Goal: Task Accomplishment & Management: Manage account settings

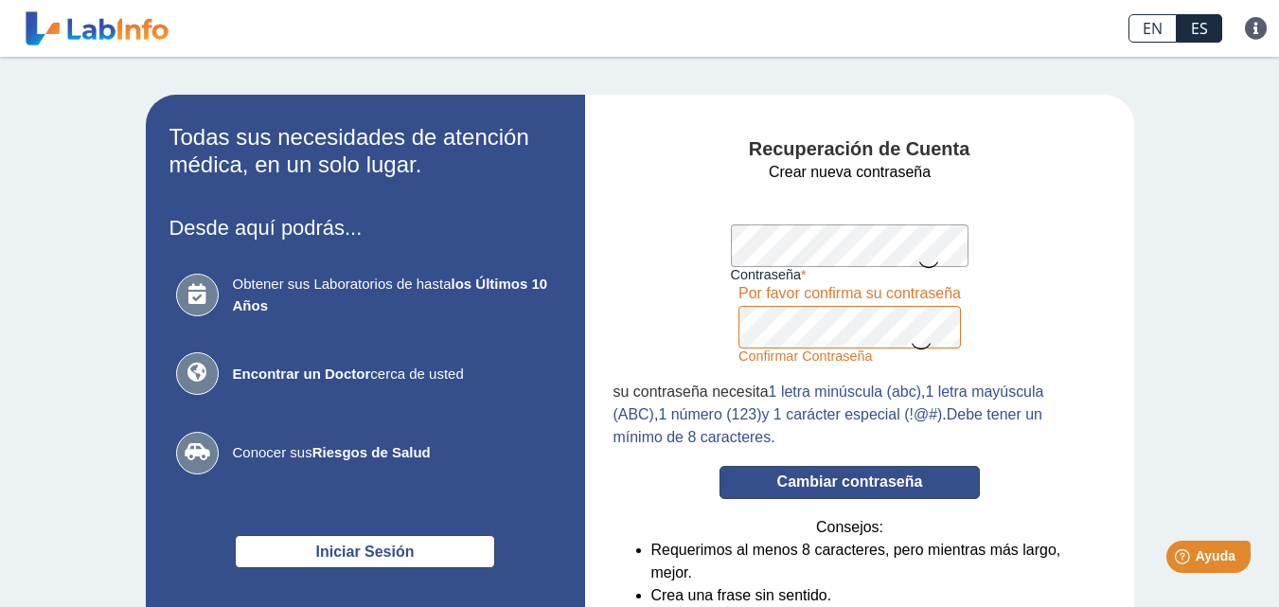
click at [827, 482] on button "Cambiar contraseña" at bounding box center [849, 482] width 260 height 33
click at [922, 257] on icon at bounding box center [928, 263] width 23 height 37
click at [919, 339] on icon at bounding box center [920, 344] width 23 height 37
click at [845, 472] on button "Cambiar contraseña" at bounding box center [849, 482] width 260 height 33
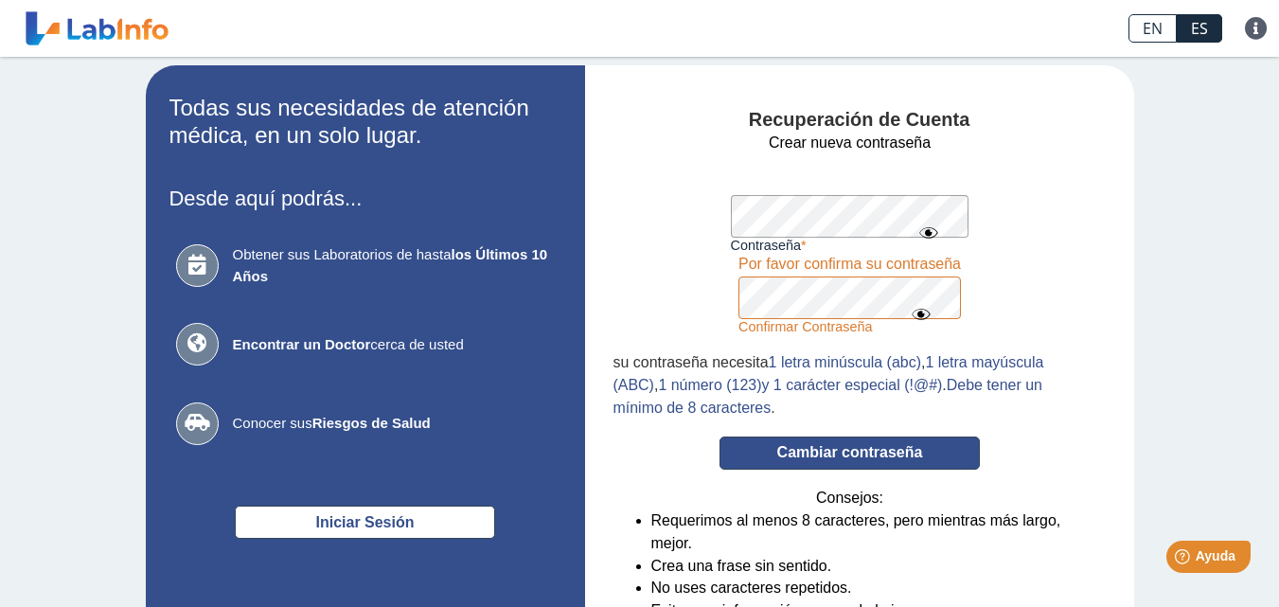
scroll to position [168, 0]
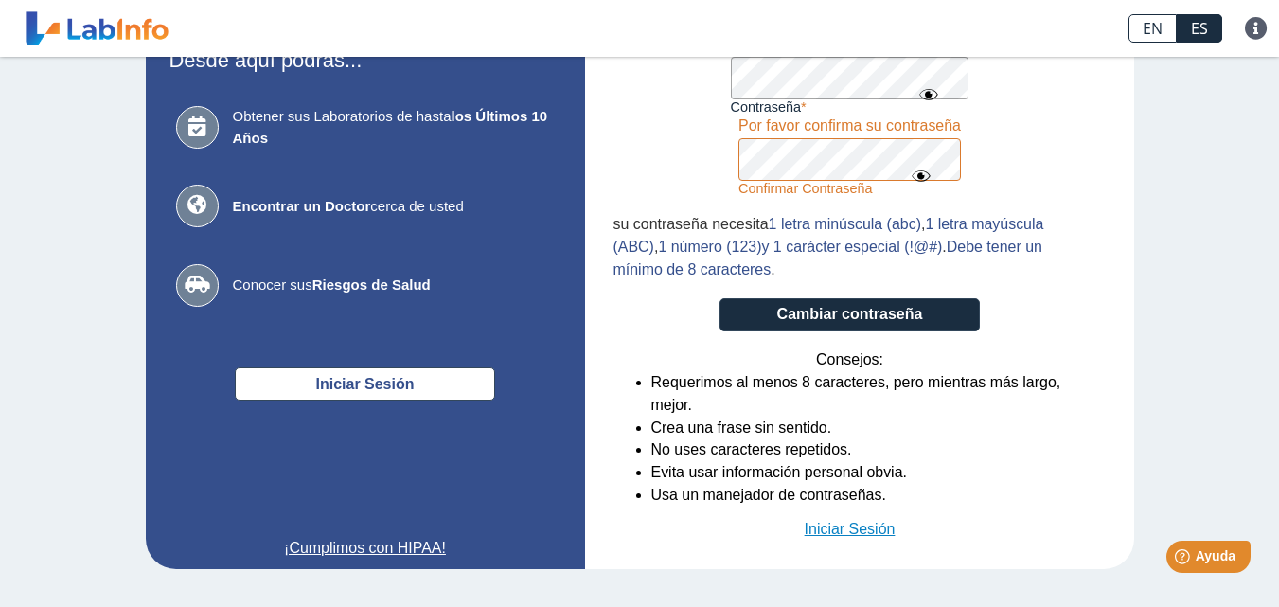
click at [848, 530] on link "Iniciar Sesión" at bounding box center [849, 529] width 91 height 23
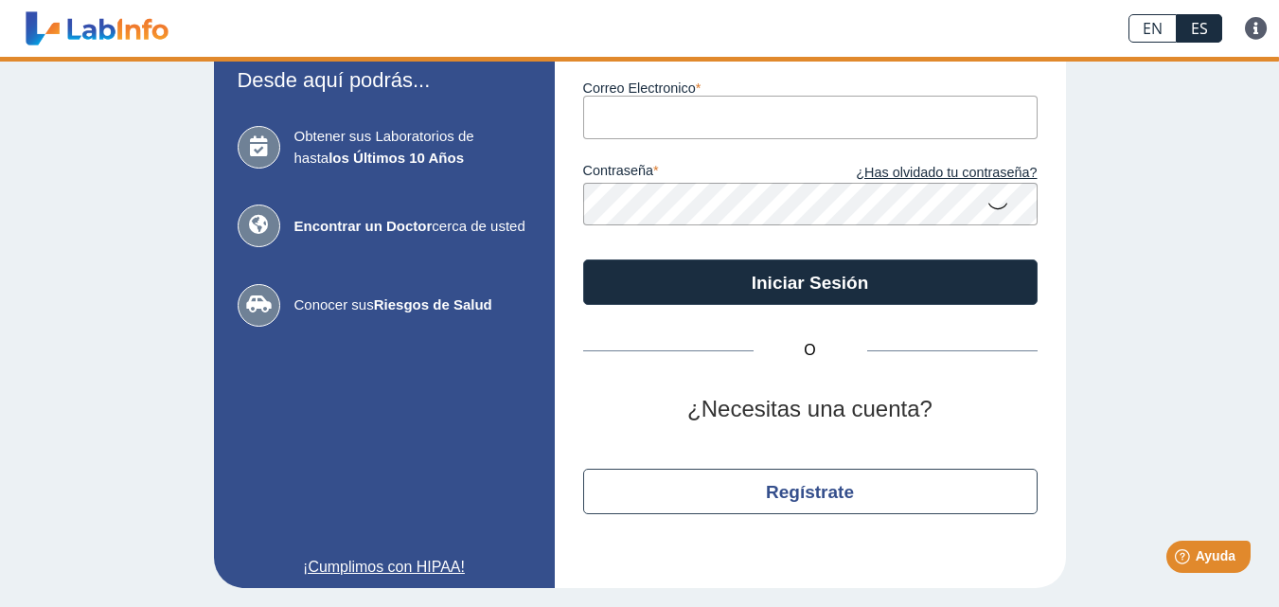
scroll to position [129, 0]
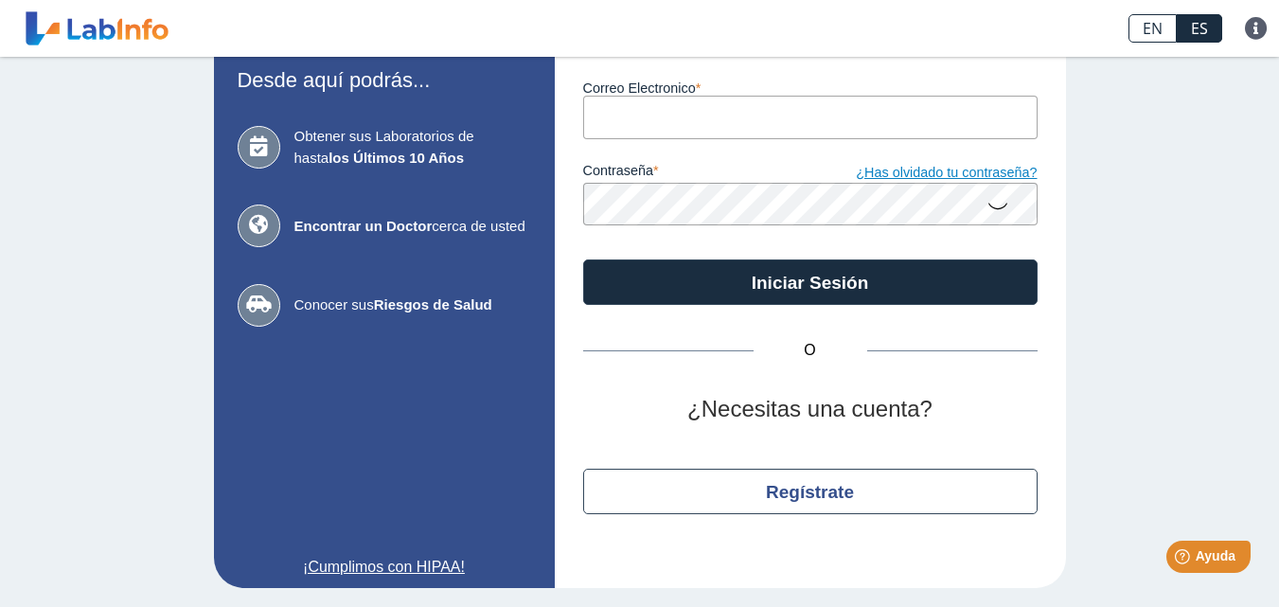
click at [899, 172] on link "¿Has olvidado tu contraseña?" at bounding box center [923, 173] width 227 height 21
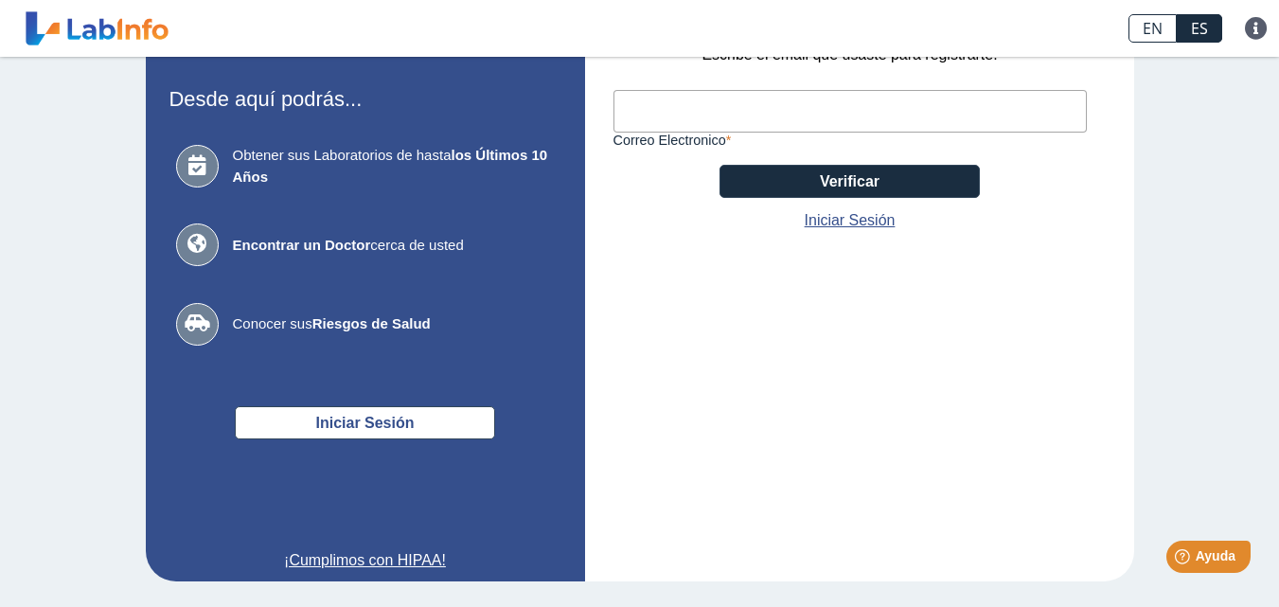
click at [807, 109] on input "Correo Electronico" at bounding box center [849, 111] width 473 height 43
type input "[EMAIL_ADDRESS][DOMAIN_NAME]"
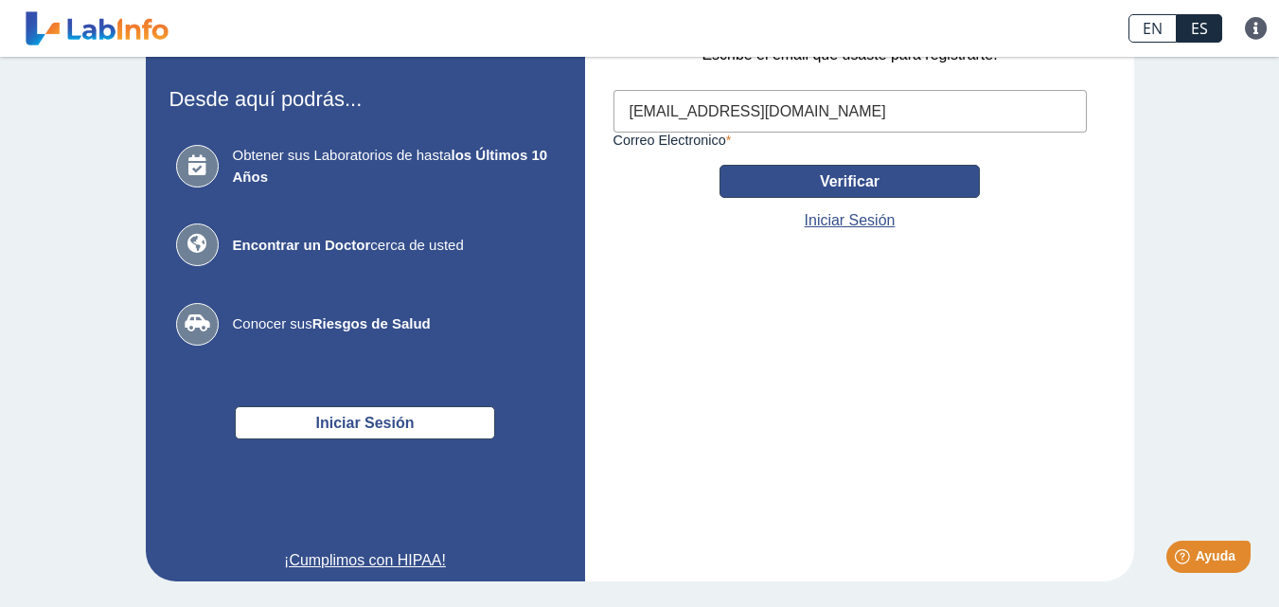
click at [857, 184] on button "Verificar" at bounding box center [849, 181] width 260 height 33
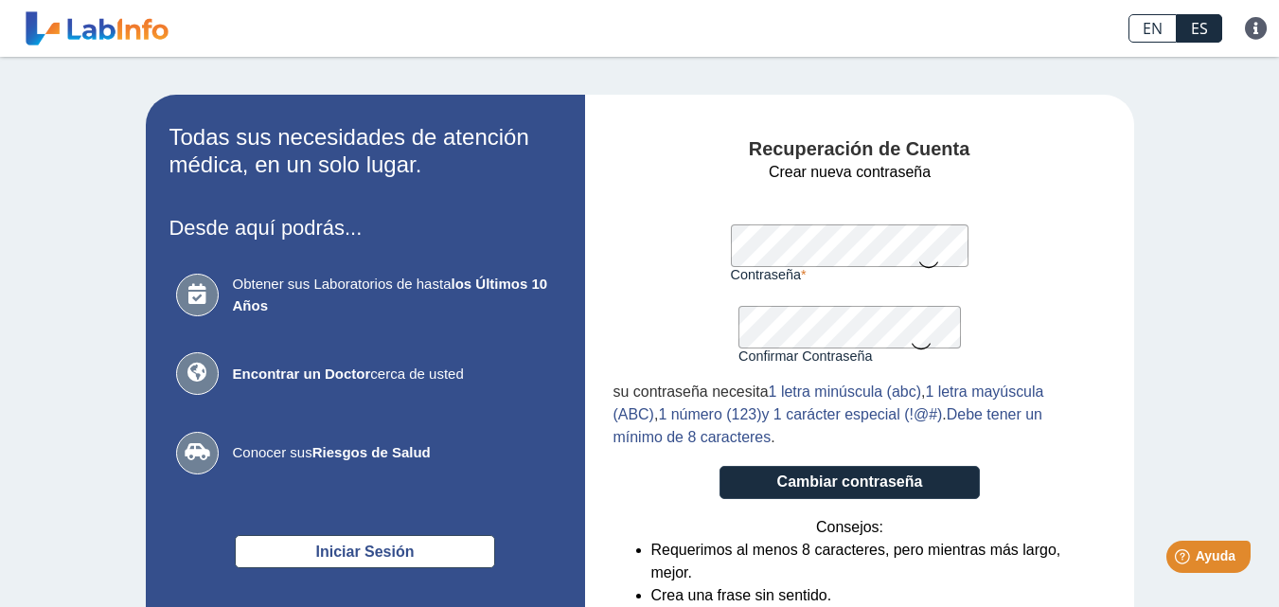
click at [921, 256] on icon at bounding box center [928, 263] width 23 height 37
click at [920, 345] on icon at bounding box center [920, 344] width 23 height 37
click at [842, 475] on button "Cambiar contraseña" at bounding box center [849, 482] width 260 height 33
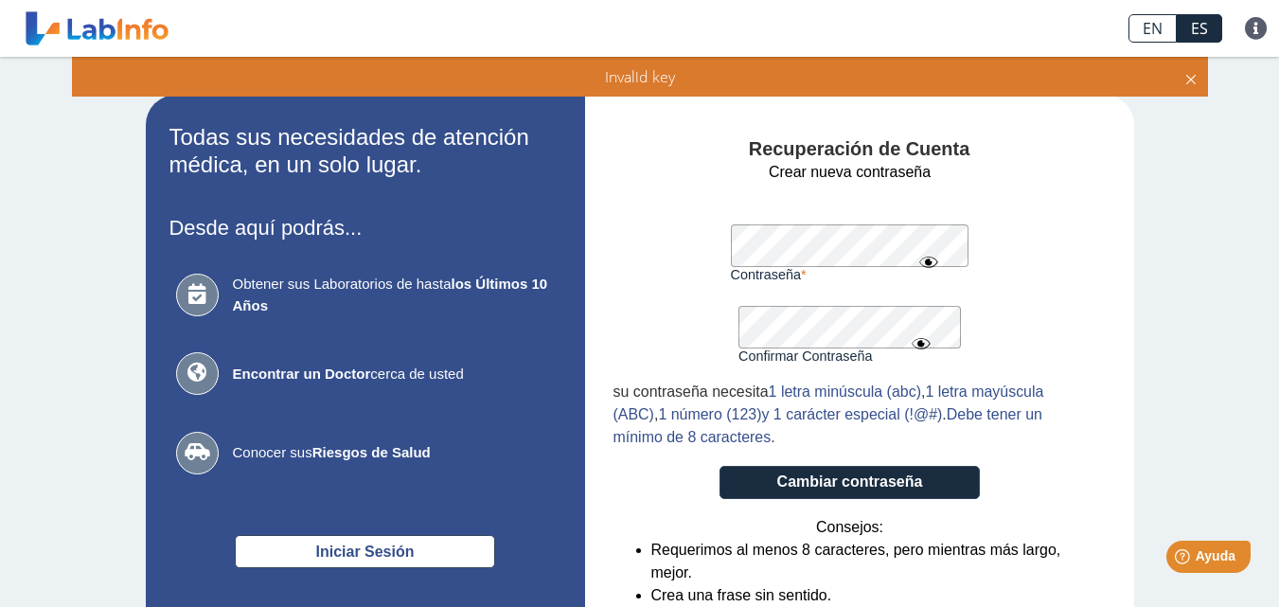
click at [1192, 77] on icon at bounding box center [1190, 76] width 15 height 21
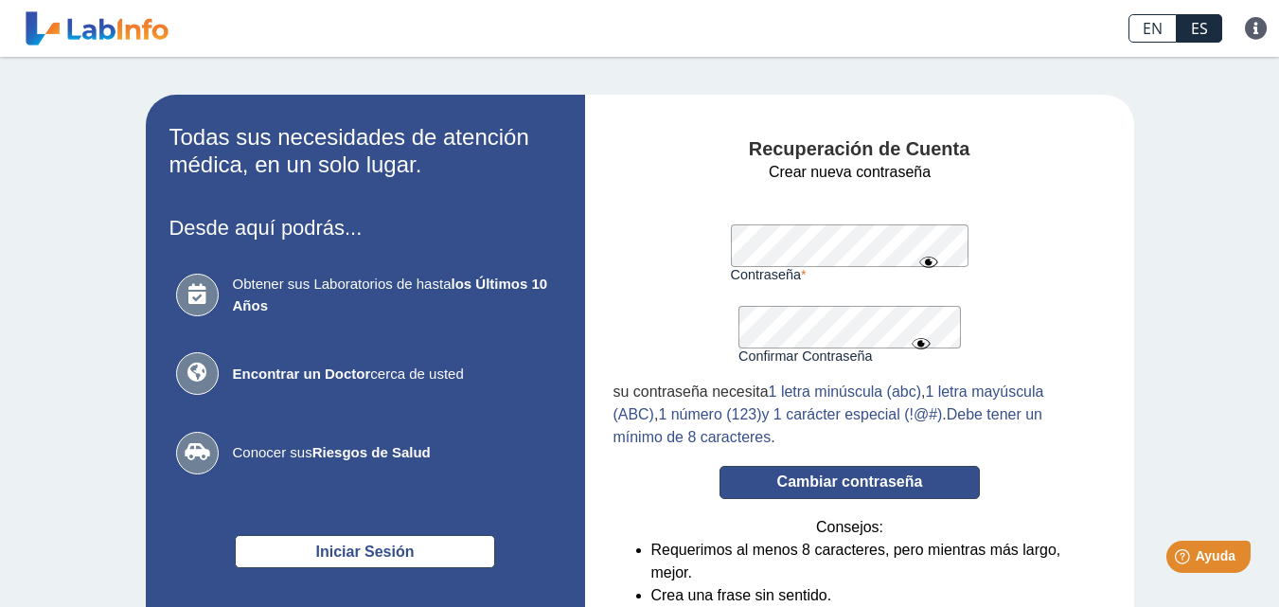
click at [840, 477] on button "Cambiar contraseña" at bounding box center [849, 482] width 260 height 33
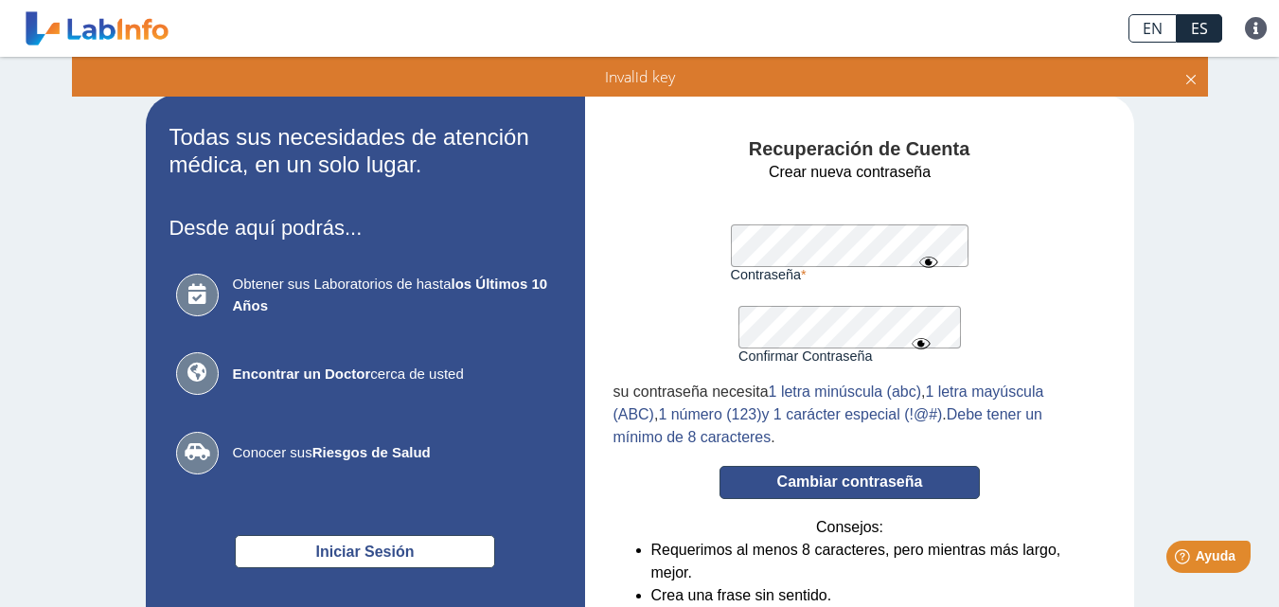
click at [840, 477] on button "Cambiar contraseña" at bounding box center [849, 482] width 260 height 33
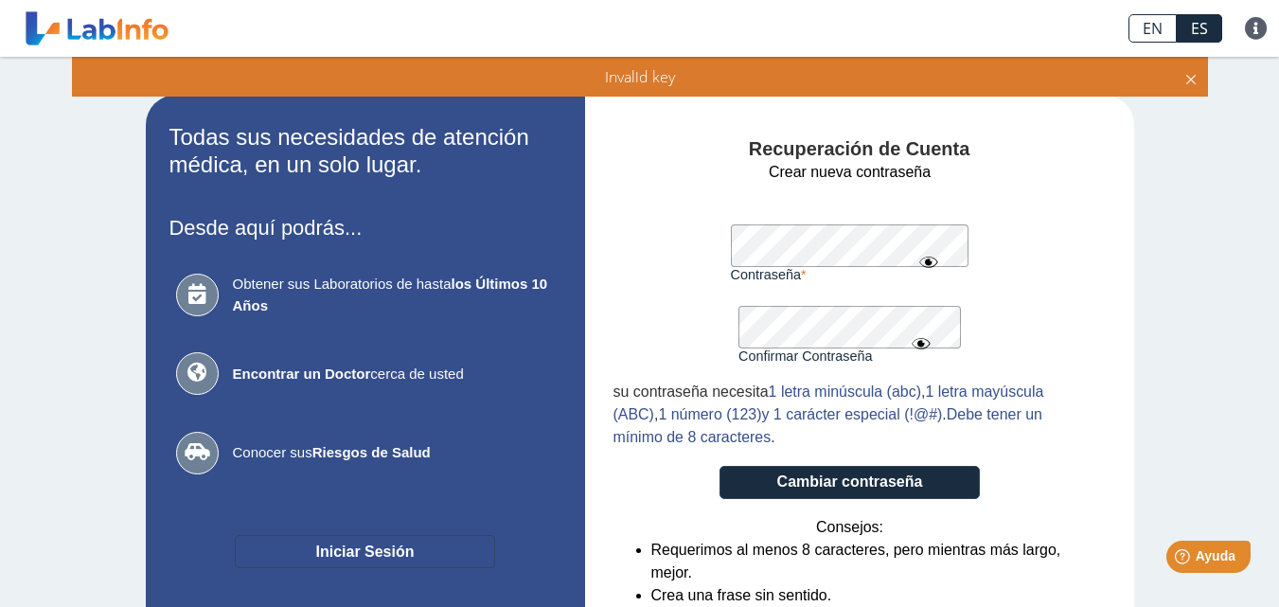
click at [335, 558] on button "Iniciar Sesión" at bounding box center [365, 551] width 260 height 33
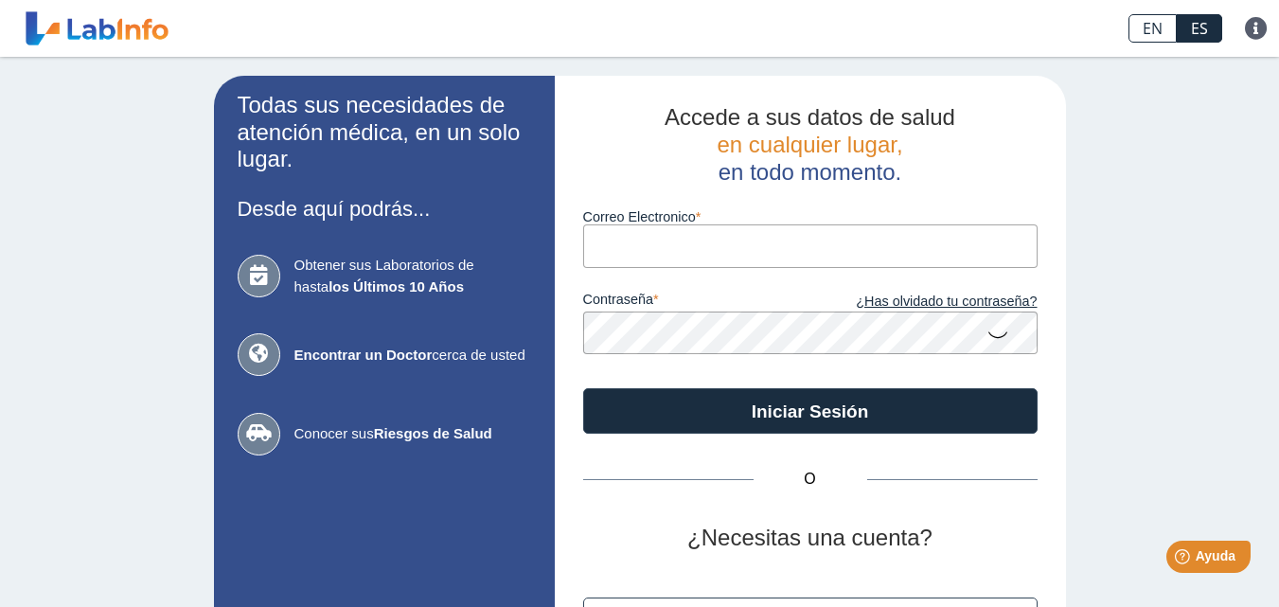
click at [667, 218] on label "Correo Electronico" at bounding box center [810, 216] width 454 height 15
click at [667, 224] on input "Correo Electronico" at bounding box center [810, 245] width 454 height 43
click at [668, 238] on input "Correo Electronico" at bounding box center [810, 245] width 454 height 43
type input "[EMAIL_ADDRESS][DOMAIN_NAME]"
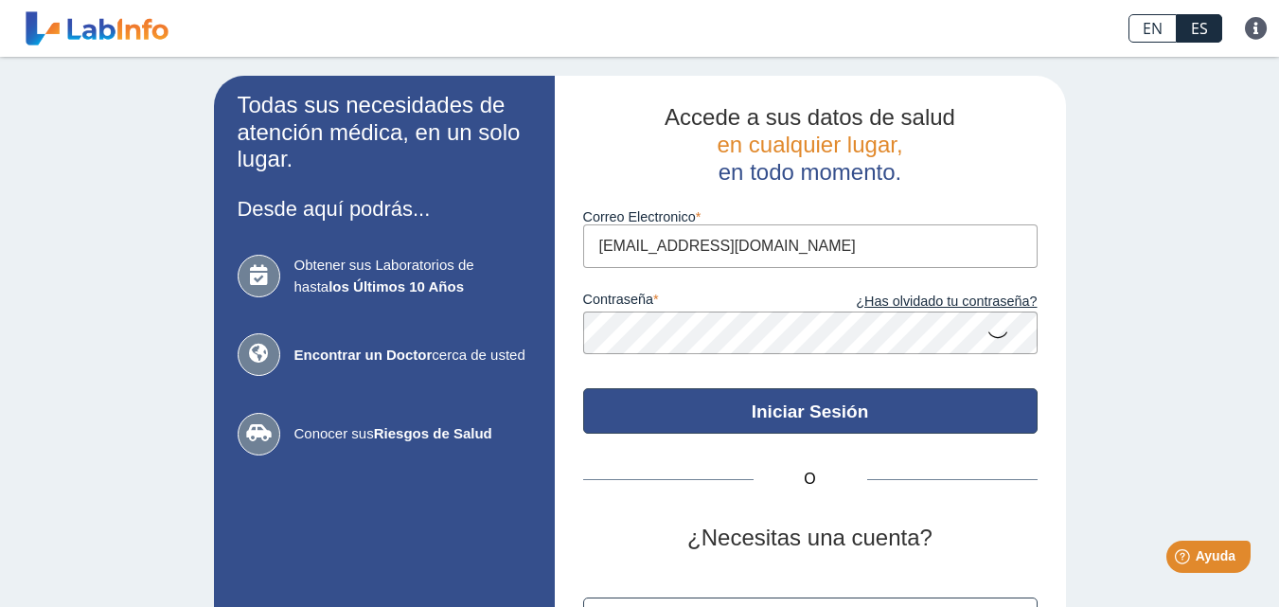
click at [689, 405] on button "Iniciar Sesión" at bounding box center [810, 410] width 454 height 45
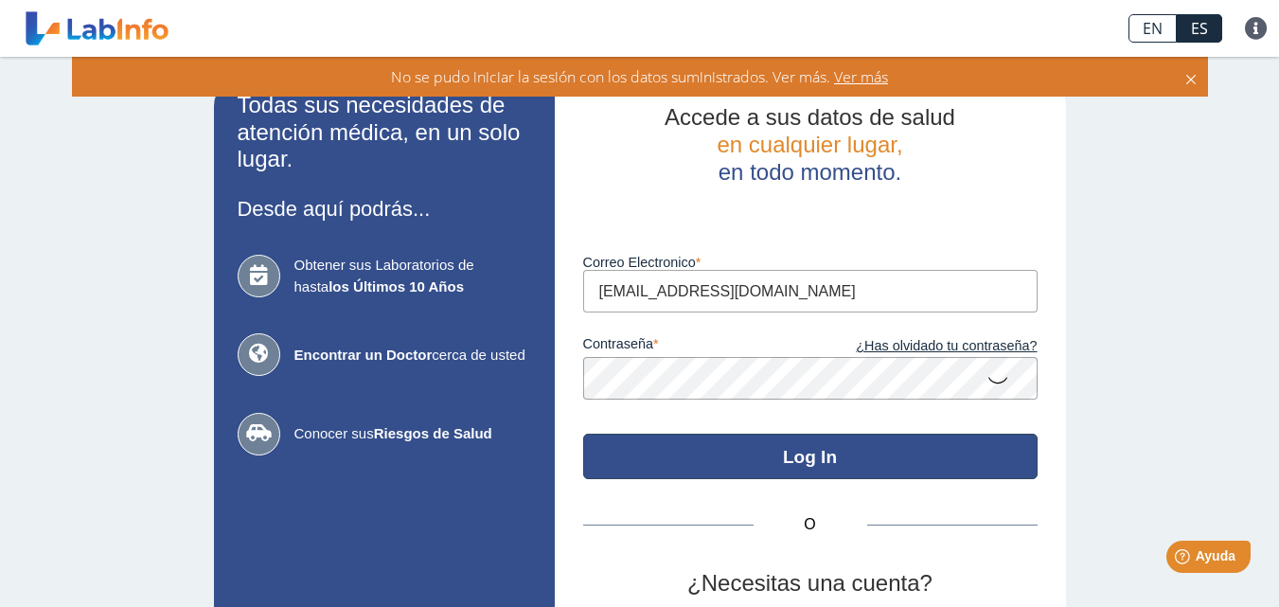
click at [670, 463] on button "Log In" at bounding box center [810, 455] width 454 height 45
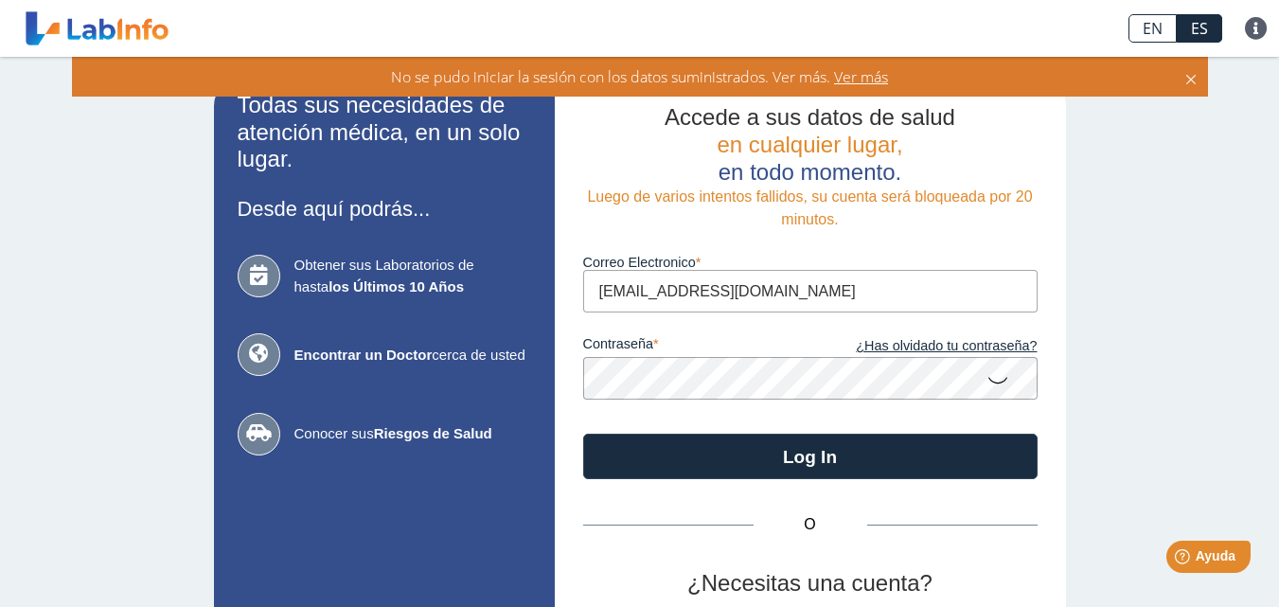
click at [991, 371] on icon at bounding box center [997, 379] width 23 height 37
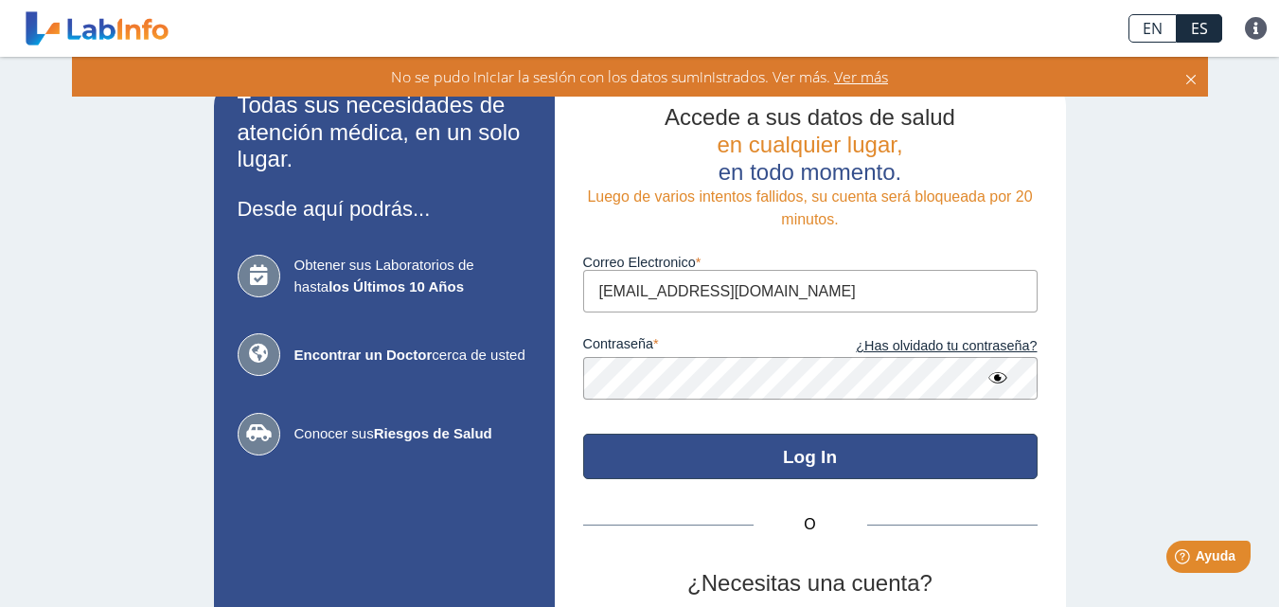
click at [679, 455] on button "Log In" at bounding box center [810, 455] width 454 height 45
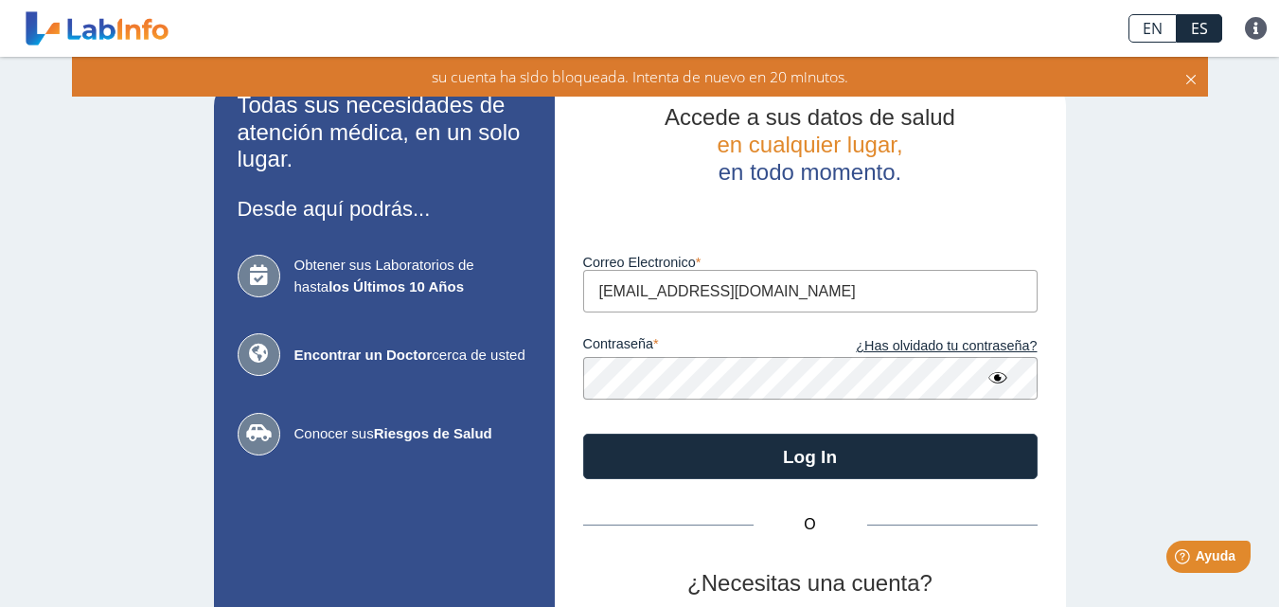
click at [1190, 79] on icon at bounding box center [1190, 76] width 15 height 21
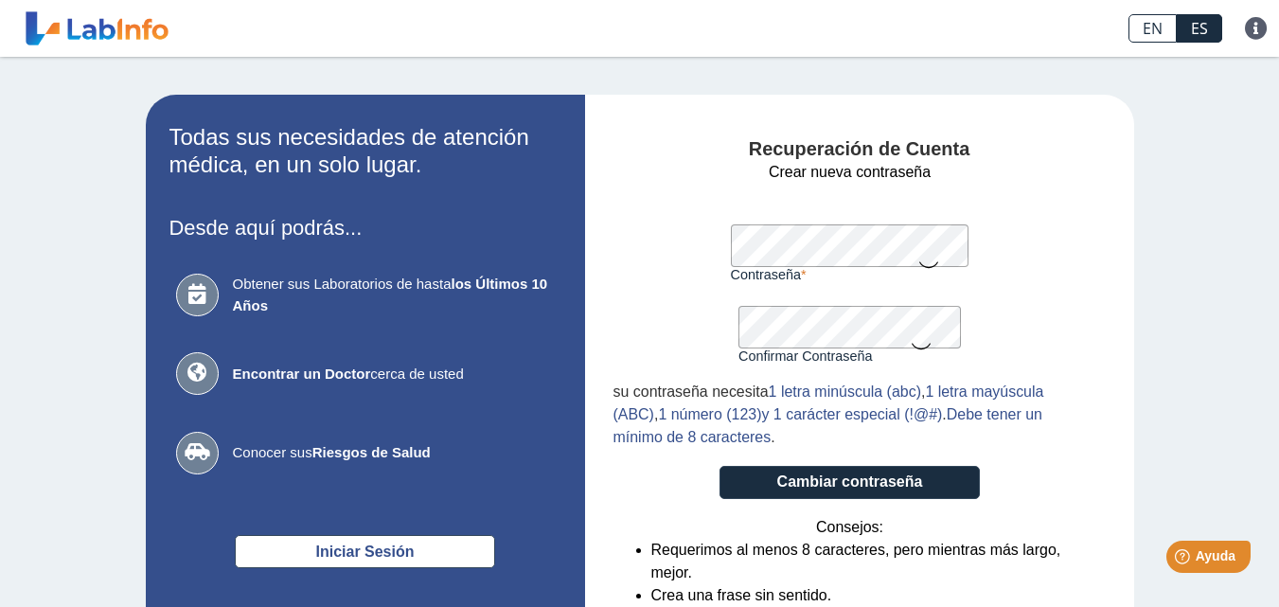
click at [779, 349] on label "Confirmar Contraseña" at bounding box center [849, 355] width 222 height 15
click at [921, 260] on icon at bounding box center [928, 263] width 23 height 37
click at [916, 349] on icon at bounding box center [920, 344] width 23 height 37
click at [838, 470] on button "Cambiar contraseña" at bounding box center [849, 482] width 260 height 33
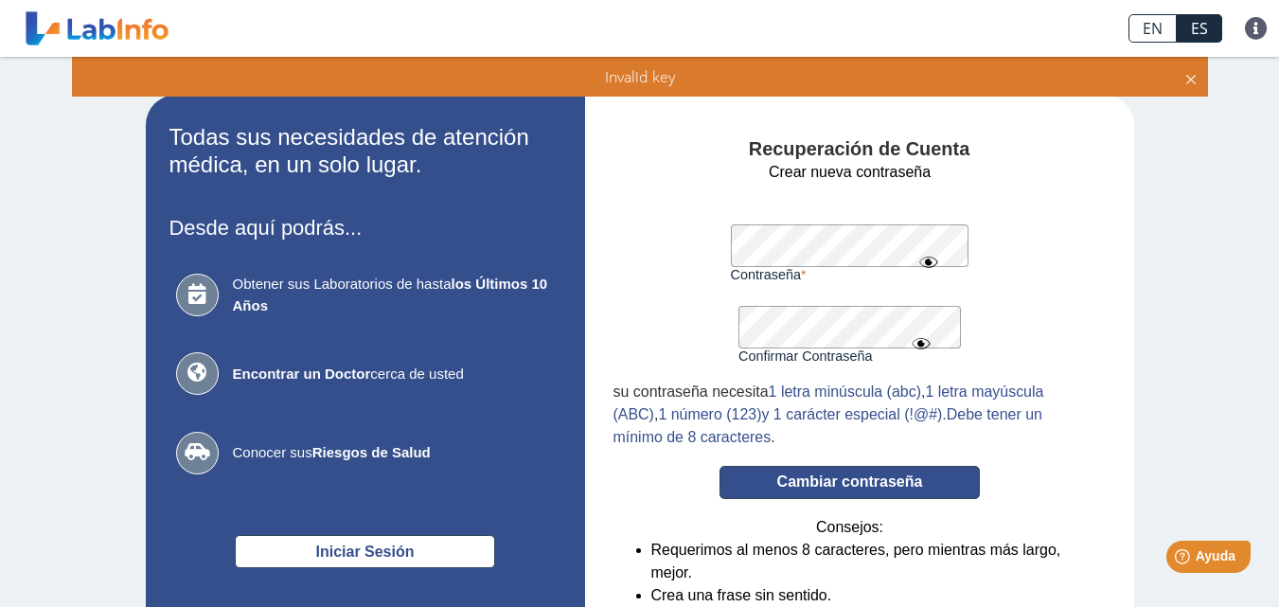
click at [824, 480] on button "Cambiar contraseña" at bounding box center [849, 482] width 260 height 33
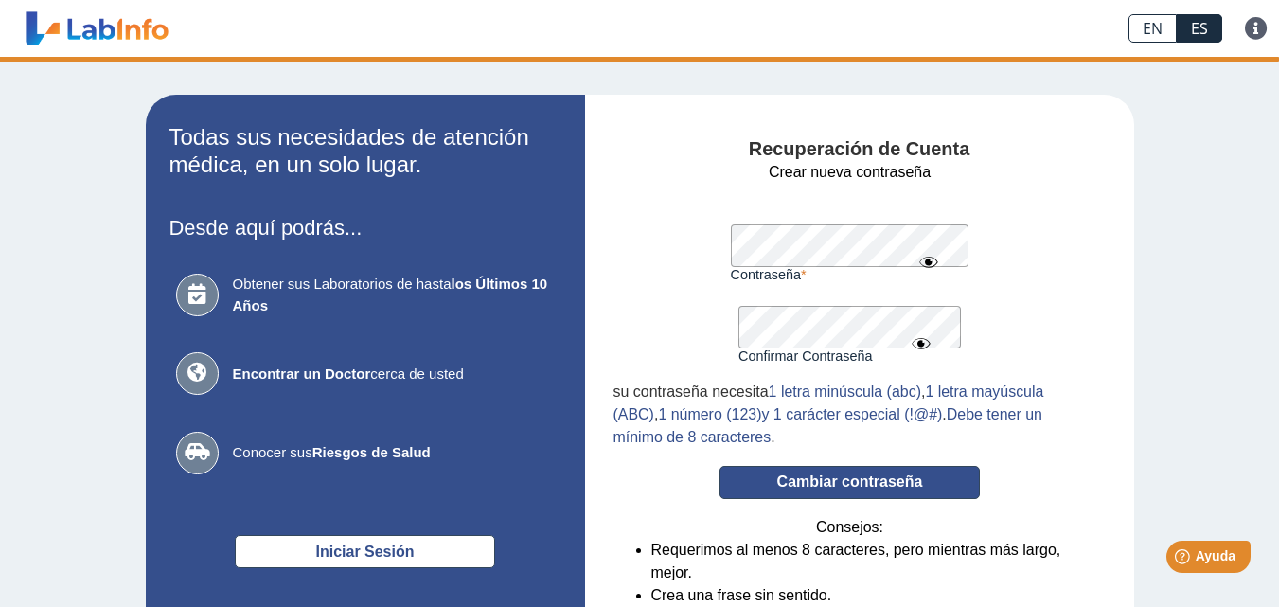
click at [824, 480] on button "Cambiar contraseña" at bounding box center [849, 482] width 260 height 33
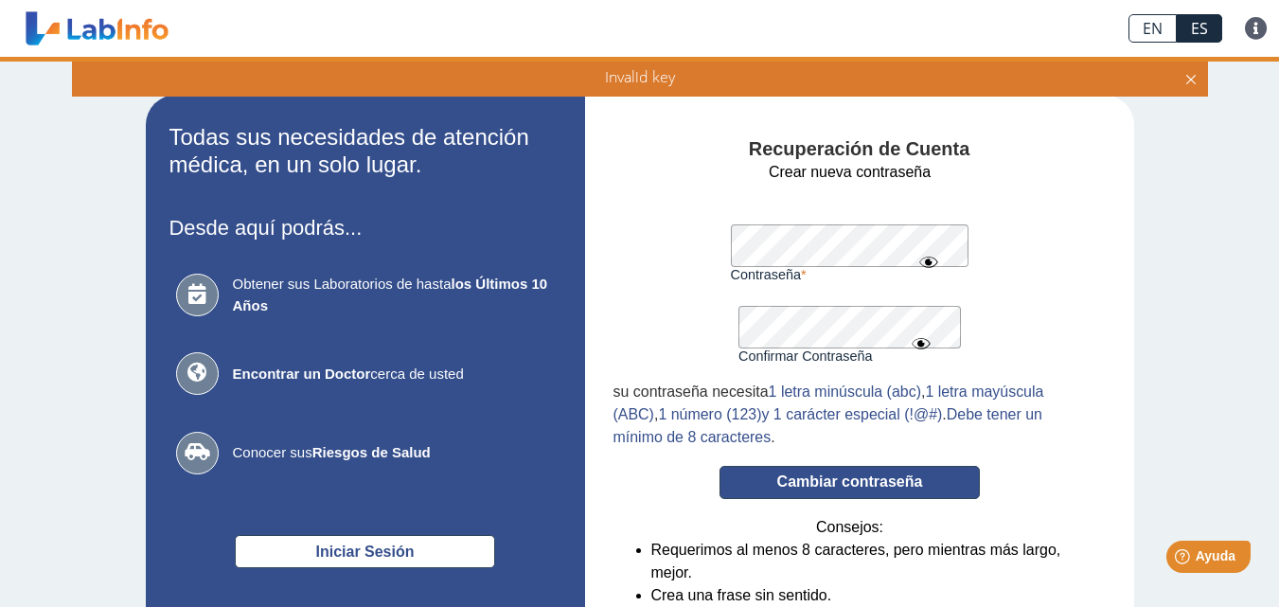
click at [824, 480] on button "Cambiar contraseña" at bounding box center [849, 482] width 260 height 33
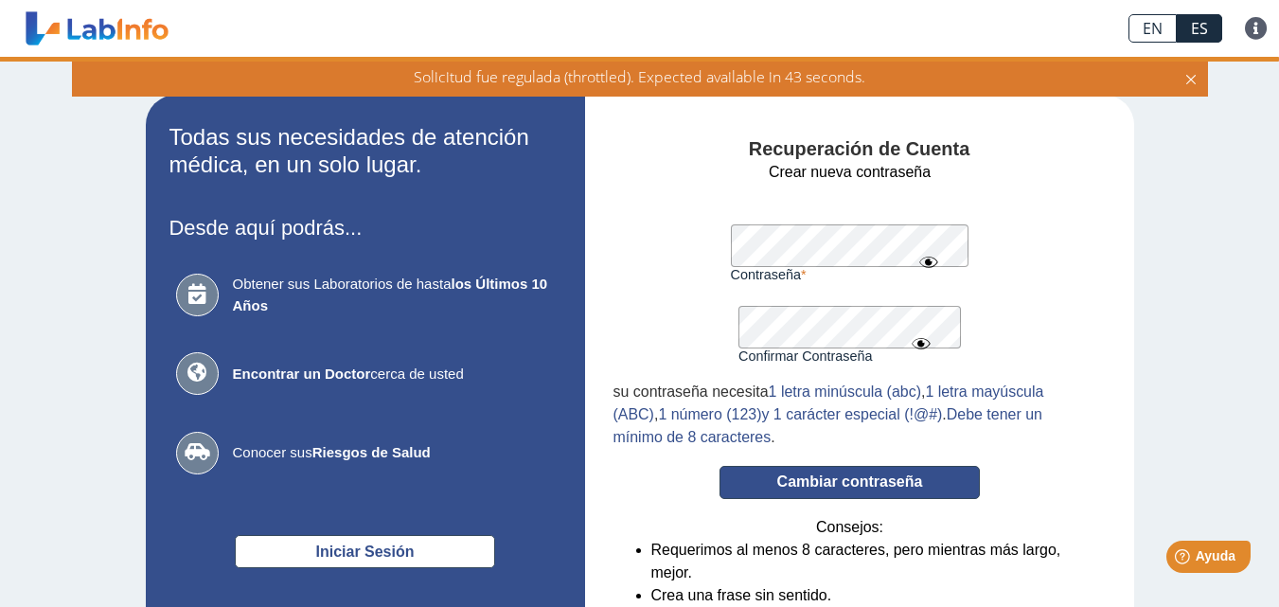
click at [824, 480] on button "Cambiar contraseña" at bounding box center [849, 482] width 260 height 33
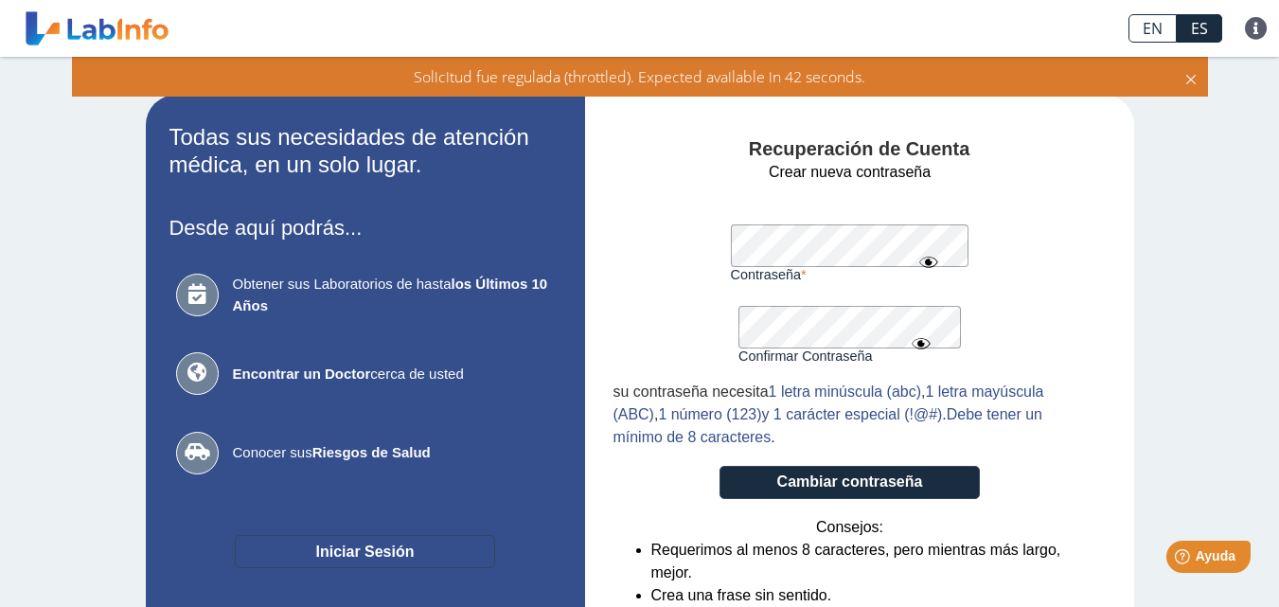
click at [348, 547] on button "Iniciar Sesión" at bounding box center [365, 551] width 260 height 33
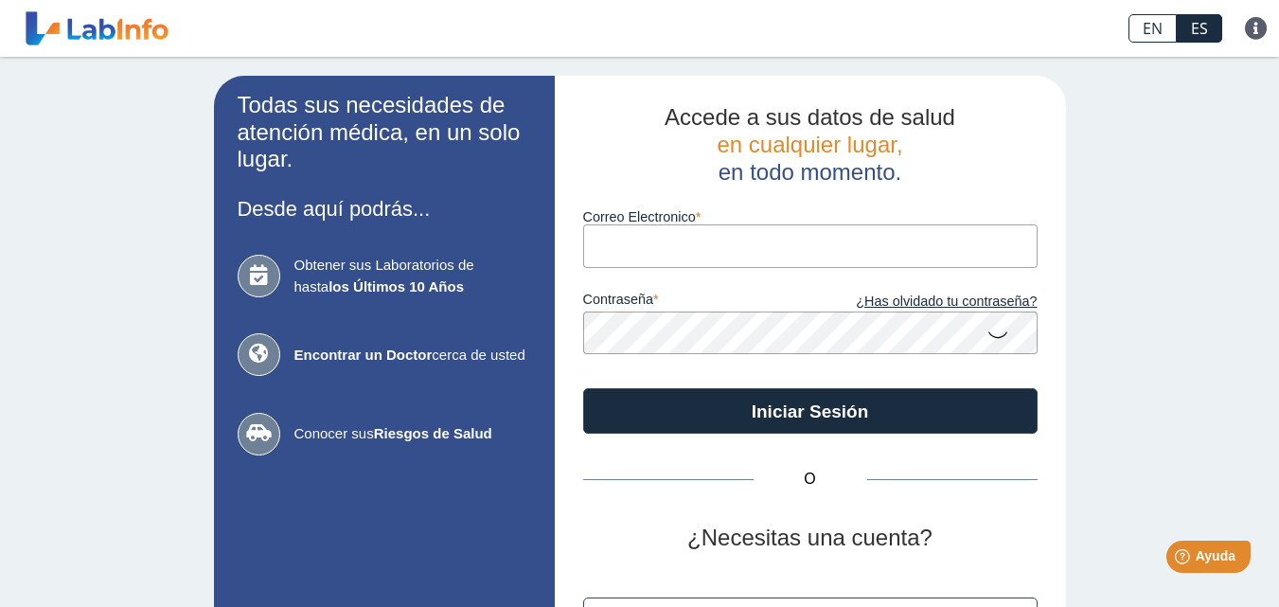
click at [764, 251] on input "Correo Electronico" at bounding box center [810, 245] width 454 height 43
